Goal: Task Accomplishment & Management: Use online tool/utility

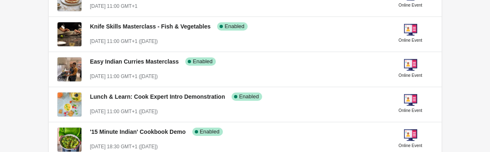
scroll to position [240, 0]
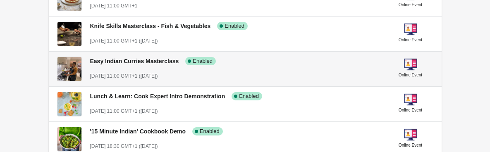
click at [139, 63] on span "Easy Indian Curries Masterclass" at bounding box center [134, 61] width 89 height 7
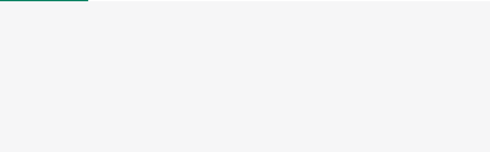
select select "US"
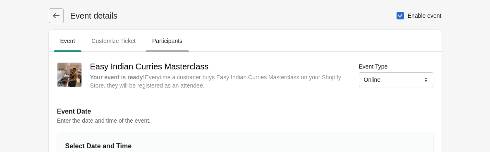
click at [161, 43] on span "Participants" at bounding box center [167, 41] width 43 height 15
select select "US"
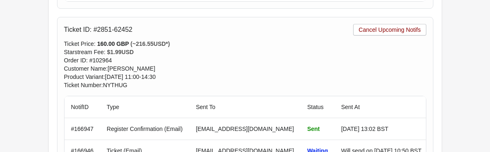
scroll to position [1062, 0]
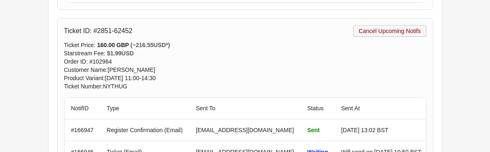
click at [386, 33] on span "Cancel Upcoming Notifs" at bounding box center [390, 31] width 62 height 7
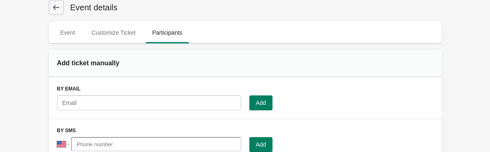
scroll to position [0, 0]
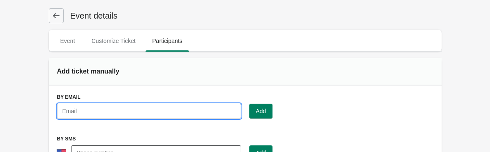
click at [113, 112] on input "text" at bounding box center [149, 111] width 184 height 15
paste input "[EMAIL_ADDRESS][DOMAIN_NAME]"
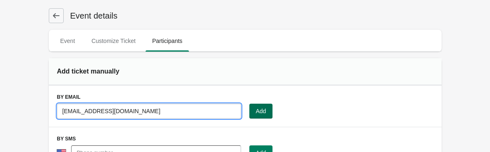
type input "[EMAIL_ADDRESS][DOMAIN_NAME]"
click at [259, 114] on span "Add" at bounding box center [261, 111] width 10 height 7
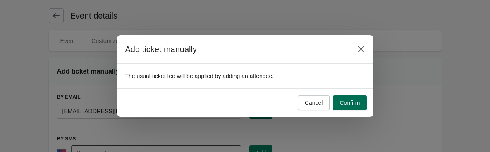
click at [348, 104] on span "Confirm" at bounding box center [350, 103] width 20 height 7
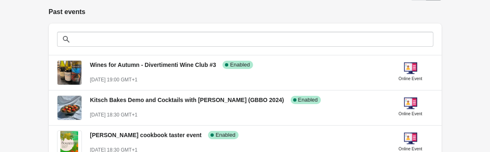
scroll to position [609, 0]
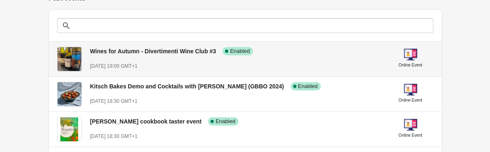
click at [194, 66] on div "[DATE] 19:00 GMT+1" at bounding box center [235, 66] width 291 height 8
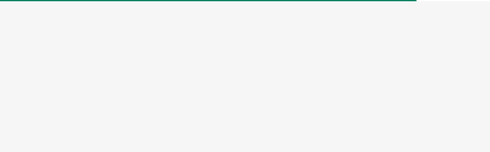
select select "US"
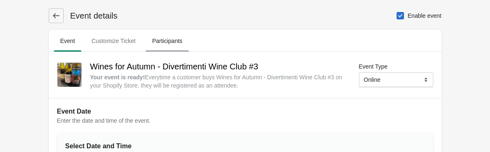
click at [175, 40] on span "Participants" at bounding box center [167, 41] width 43 height 15
select select "US"
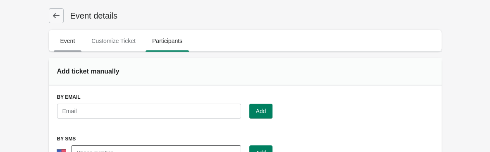
click at [64, 43] on span "Event" at bounding box center [68, 41] width 28 height 15
select select "US"
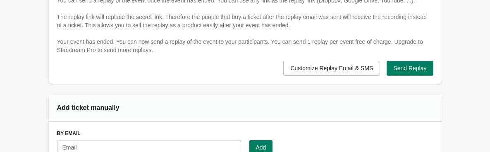
scroll to position [559, 0]
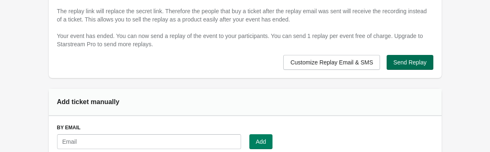
click at [417, 60] on span "Send Replay" at bounding box center [409, 62] width 33 height 7
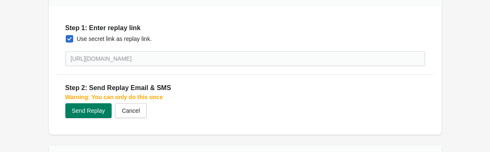
scroll to position [631, 0]
click at [86, 113] on span "Send Replay" at bounding box center [88, 110] width 33 height 7
